Goal: Contribute content

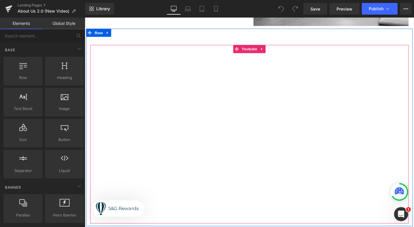
scroll to position [443, 0]
click at [276, 50] on icon at bounding box center [276, 50] width 4 height 4
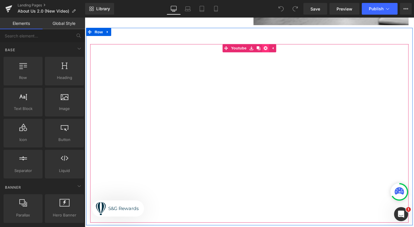
click at [279, 50] on icon at bounding box center [280, 51] width 4 height 4
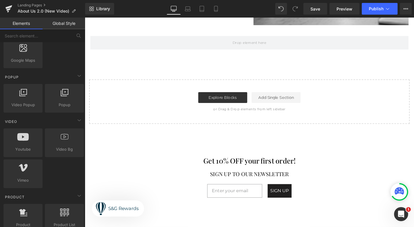
scroll to position [320, 0]
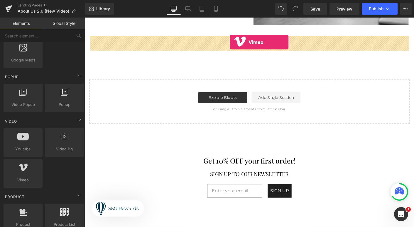
drag, startPoint x: 109, startPoint y: 193, endPoint x: 241, endPoint y: 44, distance: 199.3
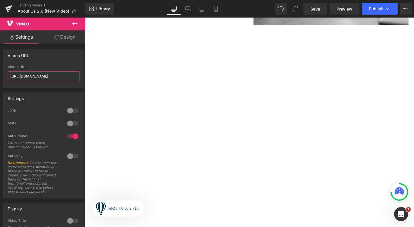
drag, startPoint x: 68, startPoint y: 77, endPoint x: -1, endPoint y: 75, distance: 69.8
click at [0, 75] on html "Vimeo You are previewing how the will restyle your page. You can not edit Eleme…" at bounding box center [207, 113] width 414 height 227
paste input "[URL][DOMAIN_NAME]"
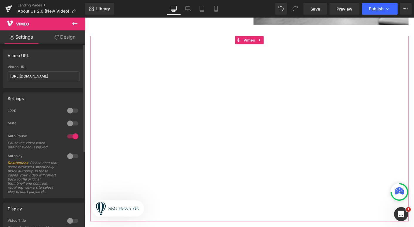
scroll to position [0, 0]
click at [49, 51] on div "Vimeo URL" at bounding box center [44, 55] width 80 height 11
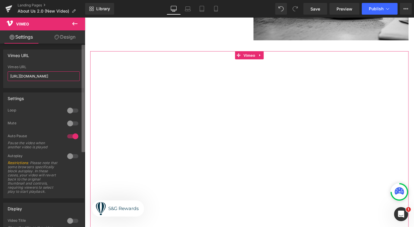
scroll to position [0, 27]
drag, startPoint x: 61, startPoint y: 76, endPoint x: 84, endPoint y: 76, distance: 23.5
click at [84, 76] on div "Vimeo URL [URL][DOMAIN_NAME] Vimeo URL [URL][DOMAIN_NAME] Settings 0 Loop 0 Mut…" at bounding box center [42, 137] width 85 height 186
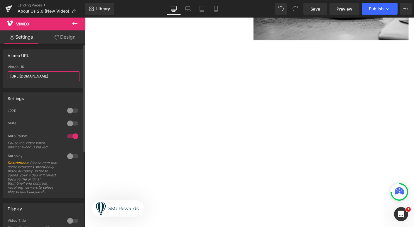
type input "[URL][DOMAIN_NAME]"
click at [52, 59] on div "Vimeo URL" at bounding box center [44, 55] width 80 height 11
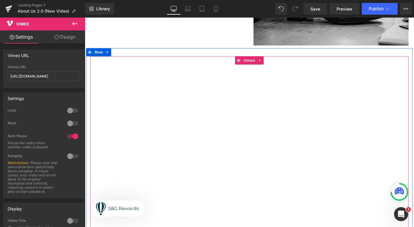
scroll to position [418, 0]
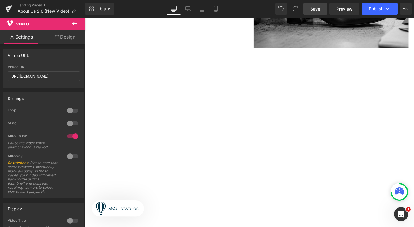
click at [321, 6] on link "Save" at bounding box center [315, 9] width 24 height 12
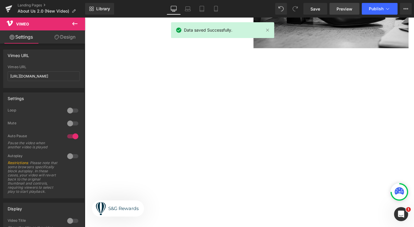
click at [342, 11] on span "Preview" at bounding box center [344, 9] width 16 height 6
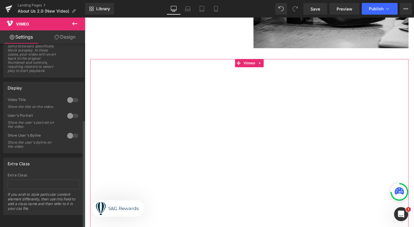
scroll to position [0, 0]
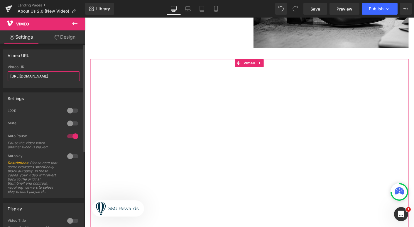
click at [71, 78] on input "[URL][DOMAIN_NAME]" at bounding box center [44, 77] width 72 height 10
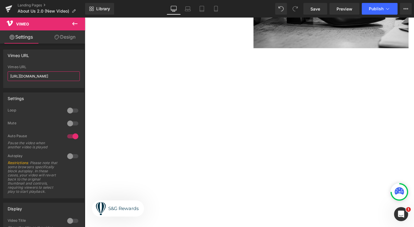
drag, startPoint x: 68, startPoint y: 76, endPoint x: -4, endPoint y: 69, distance: 71.5
click at [0, 69] on html "Vimeo You are previewing how the will restyle your page. You can not edit Eleme…" at bounding box center [207, 113] width 414 height 227
paste input "[URL][DOMAIN_NAME]"
type input "h"
click at [76, 24] on icon at bounding box center [74, 23] width 7 height 7
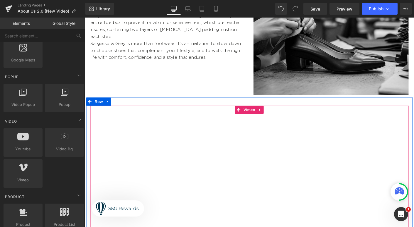
scroll to position [368, 0]
click at [263, 118] on div at bounding box center [262, 213] width 343 height 200
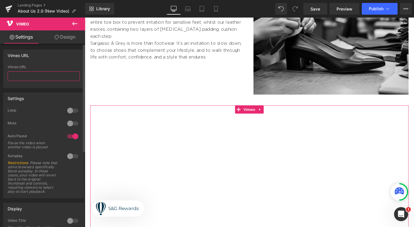
click at [20, 76] on input "text" at bounding box center [44, 77] width 72 height 10
paste input "[URL][DOMAIN_NAME]"
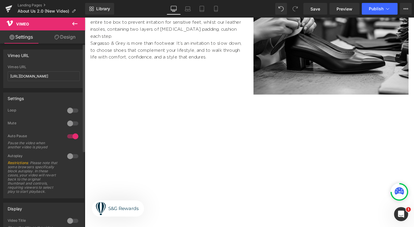
scroll to position [0, 0]
click at [47, 66] on div "Vimeo URL" at bounding box center [44, 67] width 72 height 4
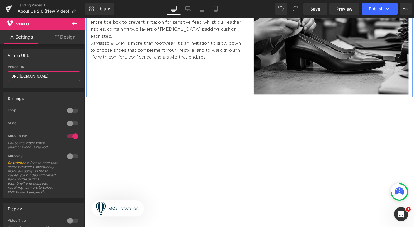
drag, startPoint x: 146, startPoint y: 95, endPoint x: 88, endPoint y: 83, distance: 59.6
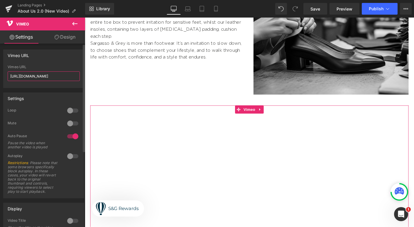
type input "[URL][DOMAIN_NAME]"
click at [50, 55] on div "Vimeo URL" at bounding box center [44, 55] width 80 height 11
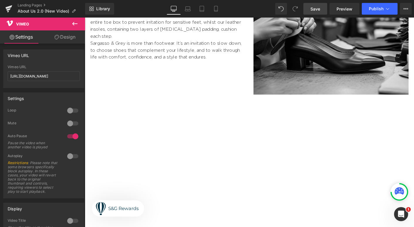
click at [314, 7] on span "Save" at bounding box center [315, 9] width 10 height 6
